Goal: Information Seeking & Learning: Compare options

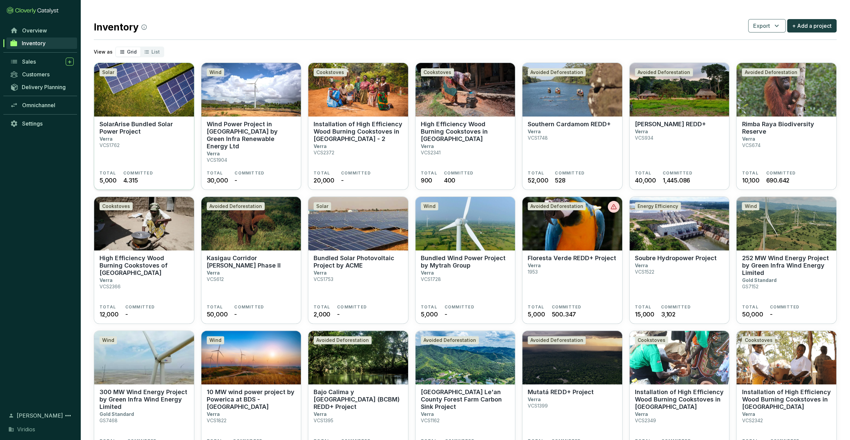
click at [155, 126] on p "SolarArise Bundled Solar Power Project" at bounding box center [144, 128] width 89 height 15
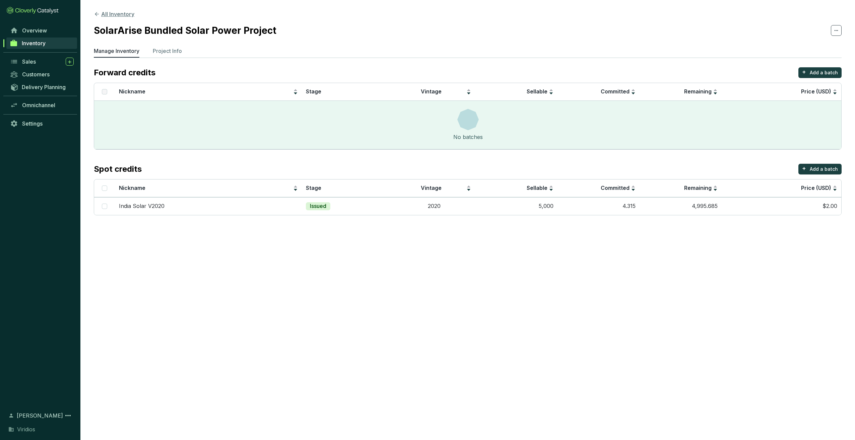
click at [125, 13] on button "All Inventory" at bounding box center [114, 14] width 41 height 8
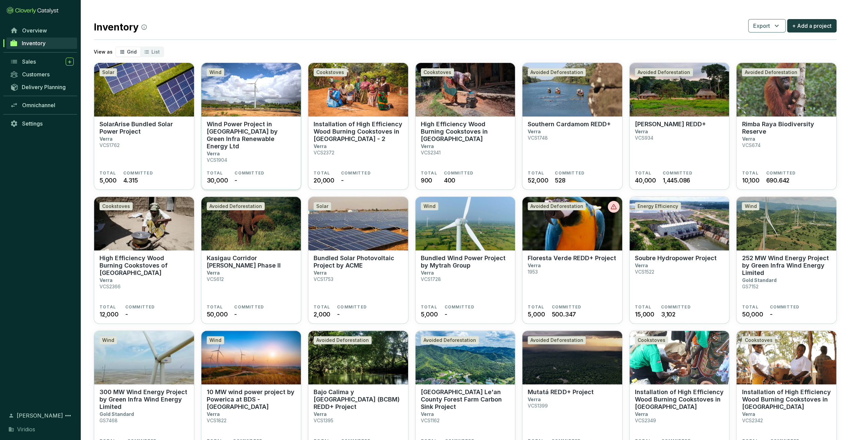
click at [269, 142] on p "Wind Power Project in [GEOGRAPHIC_DATA] by Green Infra Renewable Energy Ltd" at bounding box center [251, 135] width 89 height 29
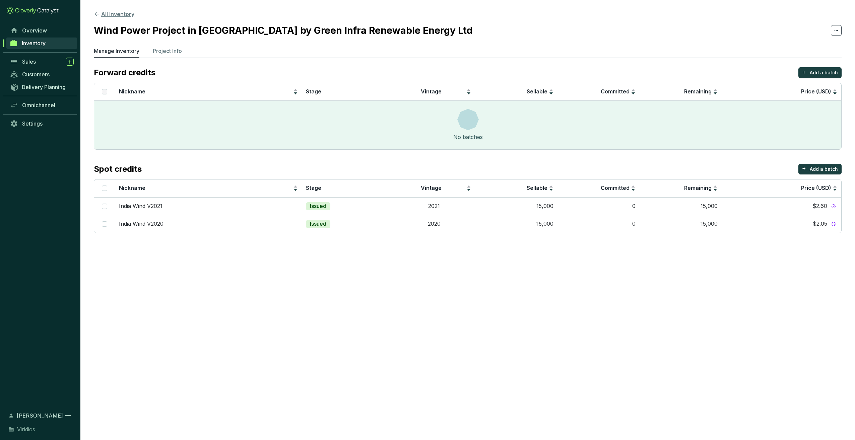
click at [127, 15] on button "All Inventory" at bounding box center [114, 14] width 41 height 8
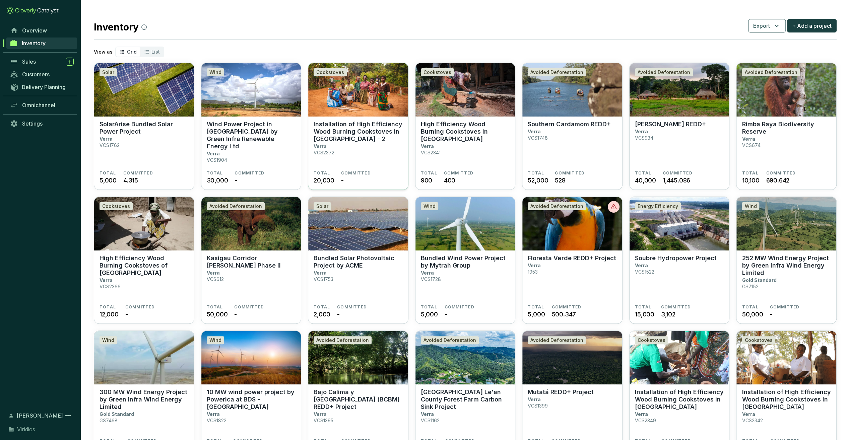
click at [346, 130] on p "Installation of High Efficiency Wood Burning Cookstoves in [GEOGRAPHIC_DATA] - 2" at bounding box center [358, 132] width 89 height 22
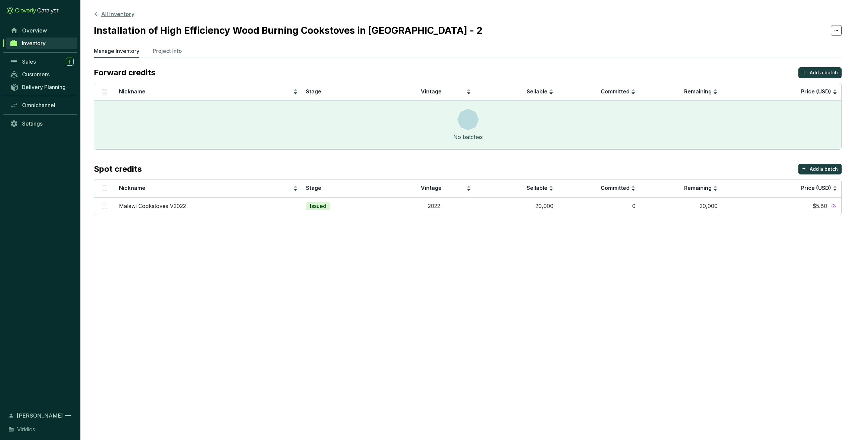
click at [109, 10] on button "All Inventory" at bounding box center [114, 14] width 41 height 8
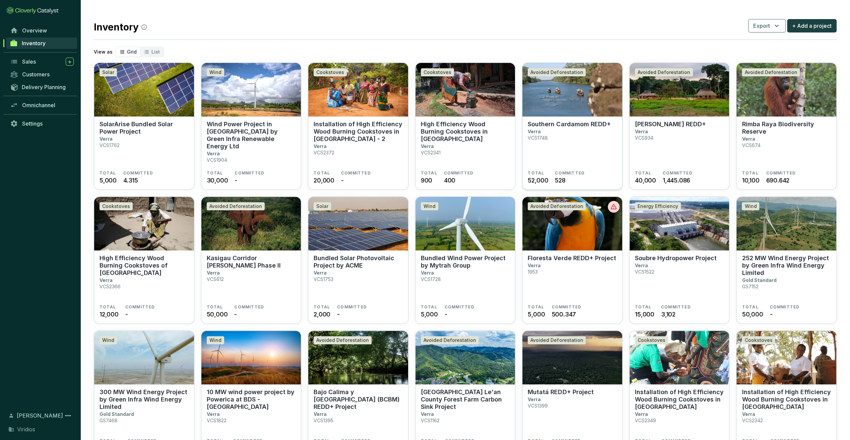
click at [594, 124] on p "Southern Cardamom REDD+" at bounding box center [569, 124] width 83 height 7
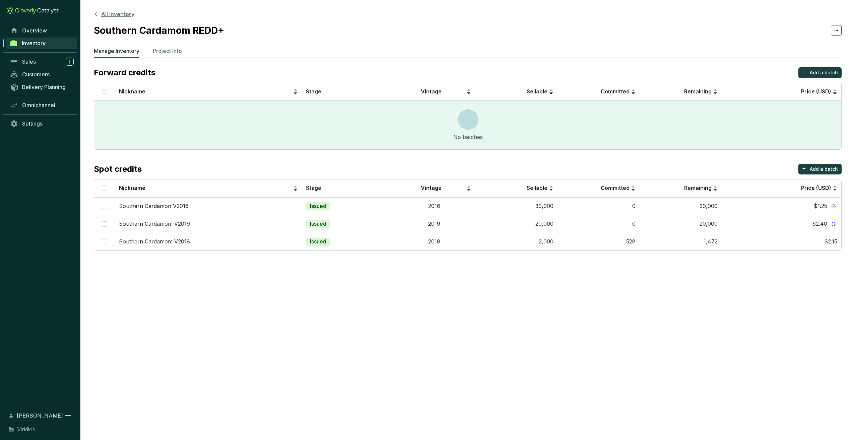
click at [123, 12] on button "All Inventory" at bounding box center [114, 14] width 41 height 8
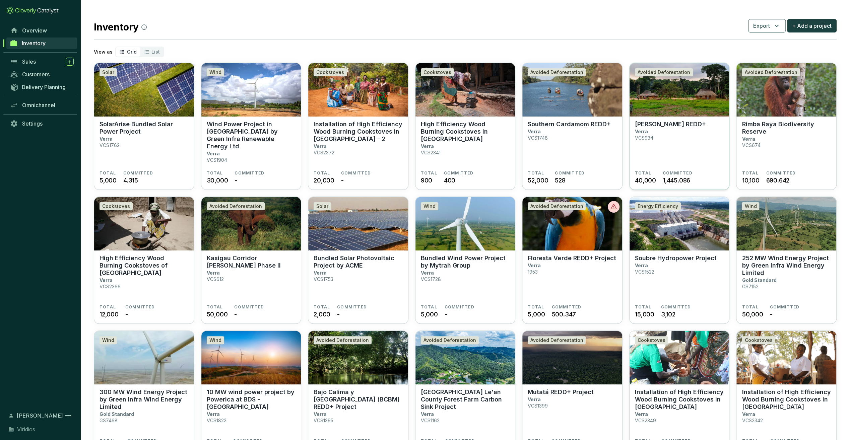
click at [671, 135] on section "Mai Ndombe REDD+ Verra VCS934" at bounding box center [679, 146] width 89 height 50
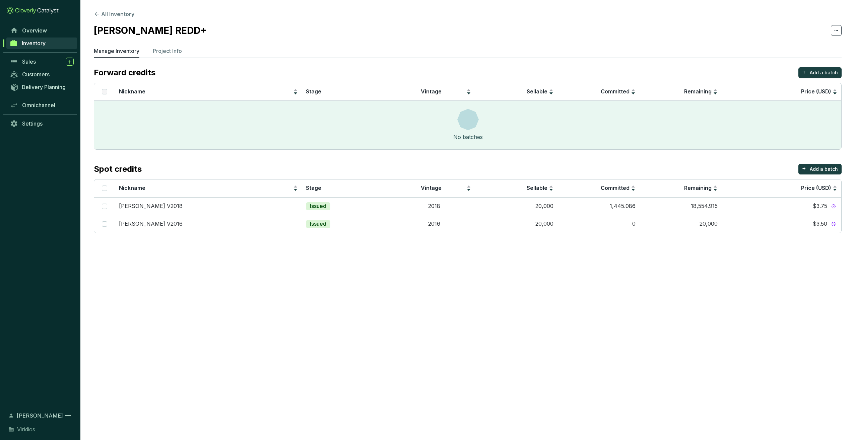
click at [109, 6] on section "All Inventory [PERSON_NAME] REDD+ Manage Inventory Project Info Forward credits…" at bounding box center [467, 123] width 775 height 247
click at [109, 12] on button "All Inventory" at bounding box center [114, 14] width 41 height 8
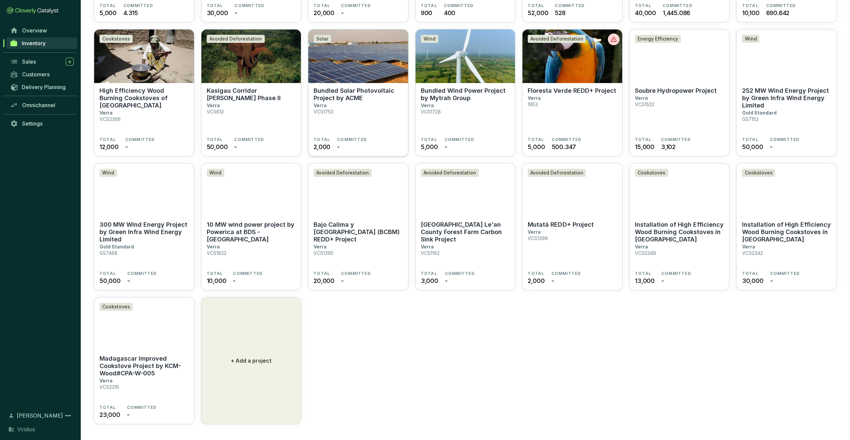
scroll to position [34, 0]
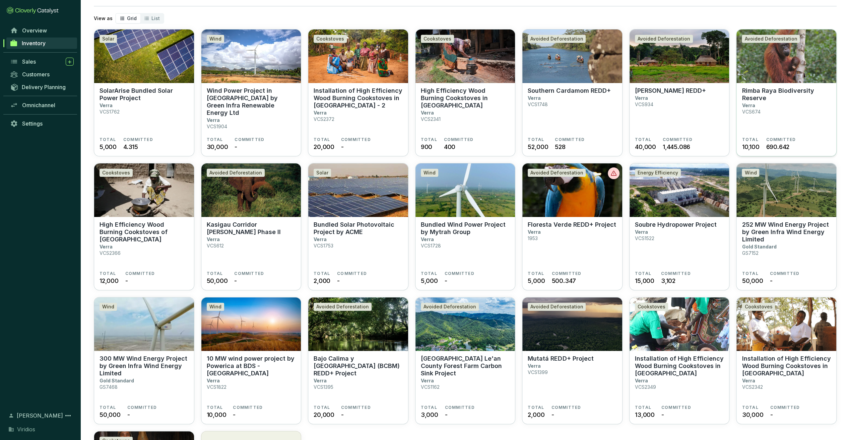
click at [805, 105] on section "Rimba Raya Biodiversity Reserve Verra VCS674" at bounding box center [786, 112] width 89 height 50
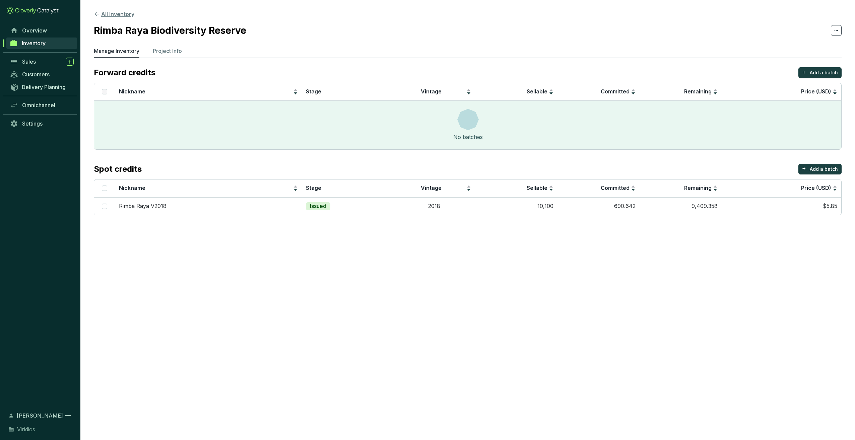
click at [115, 11] on button "All Inventory" at bounding box center [114, 14] width 41 height 8
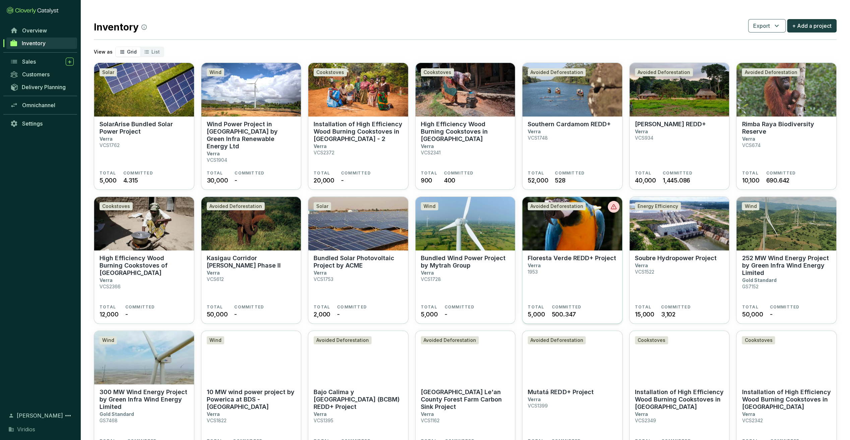
scroll to position [34, 0]
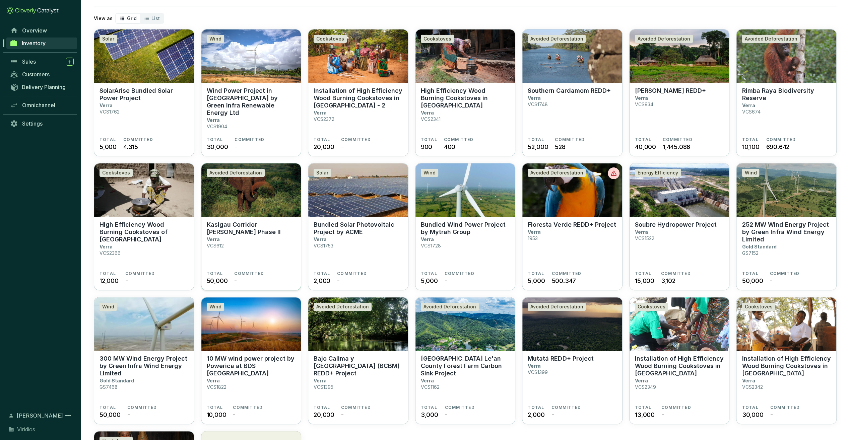
click at [248, 224] on p "Kasigau Corridor [PERSON_NAME] Phase II" at bounding box center [251, 228] width 89 height 15
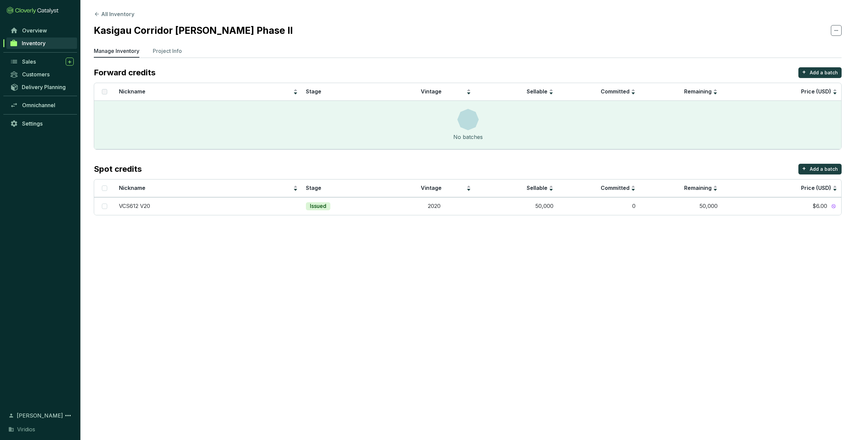
click at [110, 8] on section "All Inventory Kasigau Corridor [PERSON_NAME] Phase II Manage Inventory Project …" at bounding box center [467, 114] width 775 height 229
click at [111, 10] on button "All Inventory" at bounding box center [114, 14] width 41 height 8
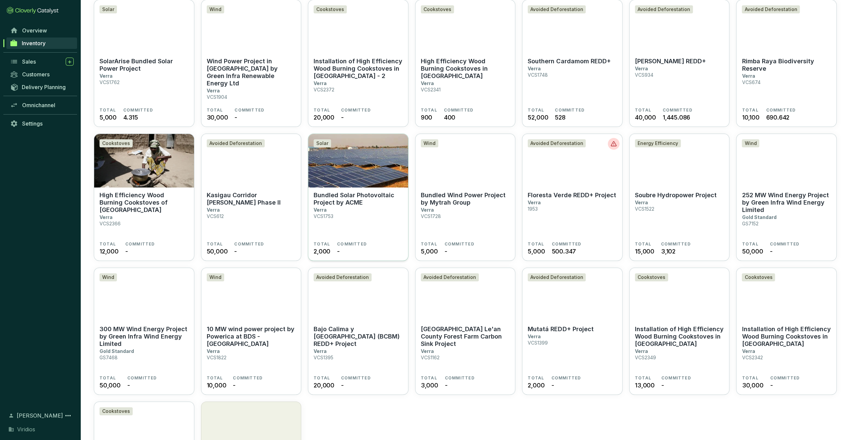
scroll to position [67, 0]
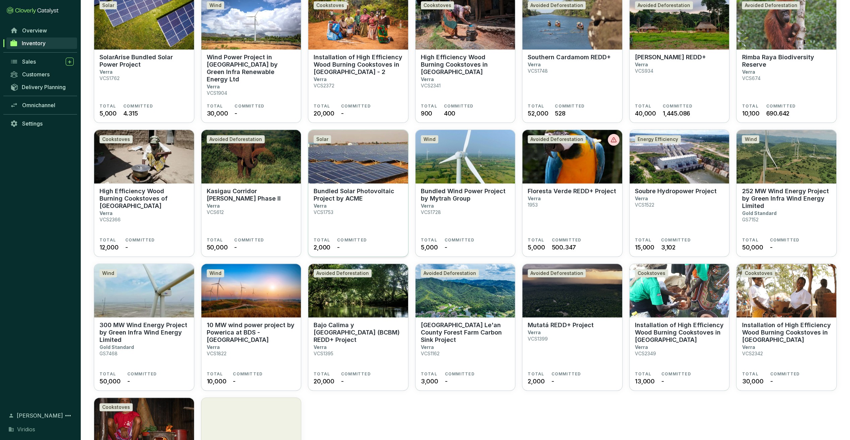
click at [347, 184] on section "Bundled Solar Photovoltaic Project by ACME Verra VCS1753 TOTAL 2,000 COMMITTED -" at bounding box center [358, 221] width 100 height 74
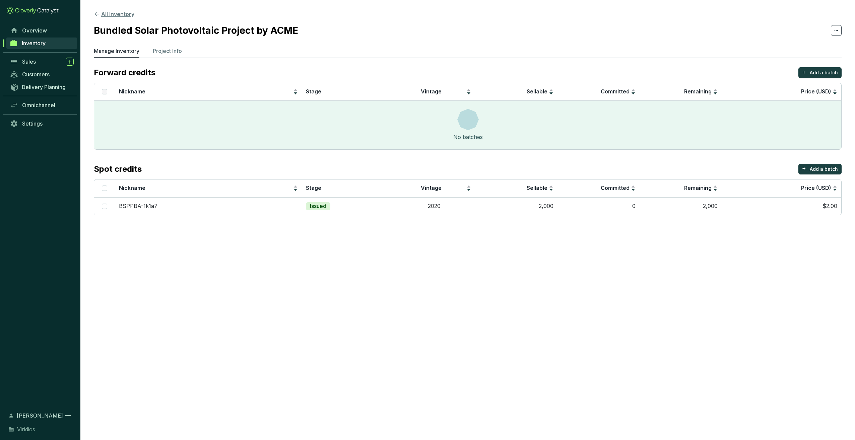
click at [133, 15] on button "All Inventory" at bounding box center [114, 14] width 41 height 8
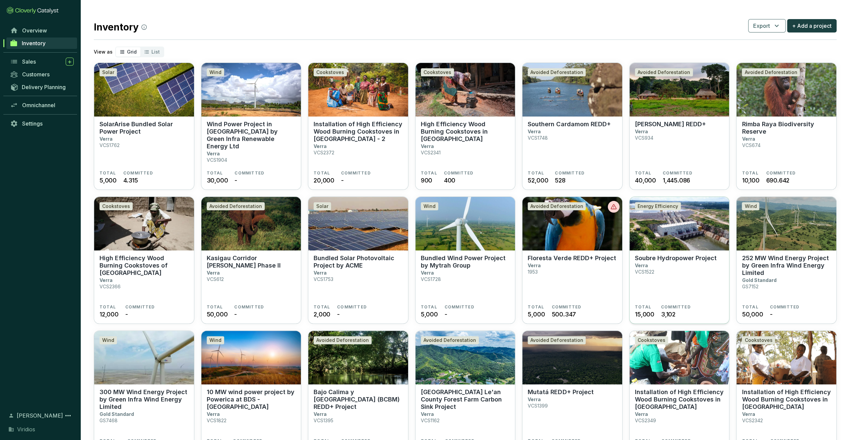
click at [672, 284] on section "Soubre Hydropower Project Verra VCS1522" at bounding box center [679, 280] width 89 height 50
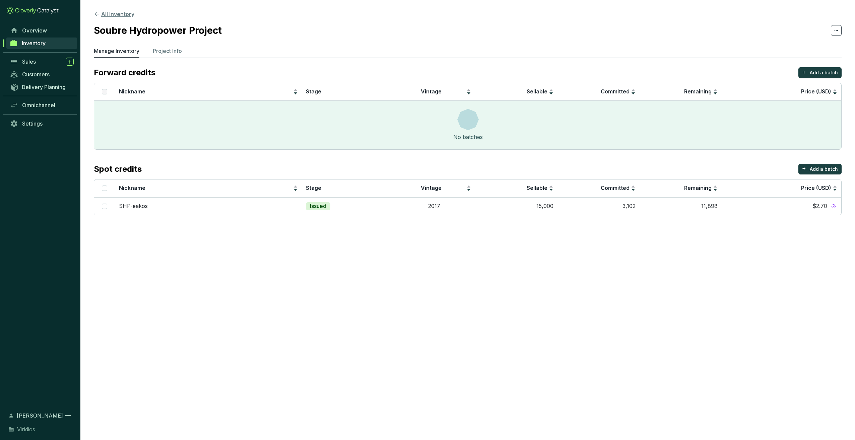
click at [100, 14] on button "All Inventory" at bounding box center [114, 14] width 41 height 8
